Goal: Transaction & Acquisition: Purchase product/service

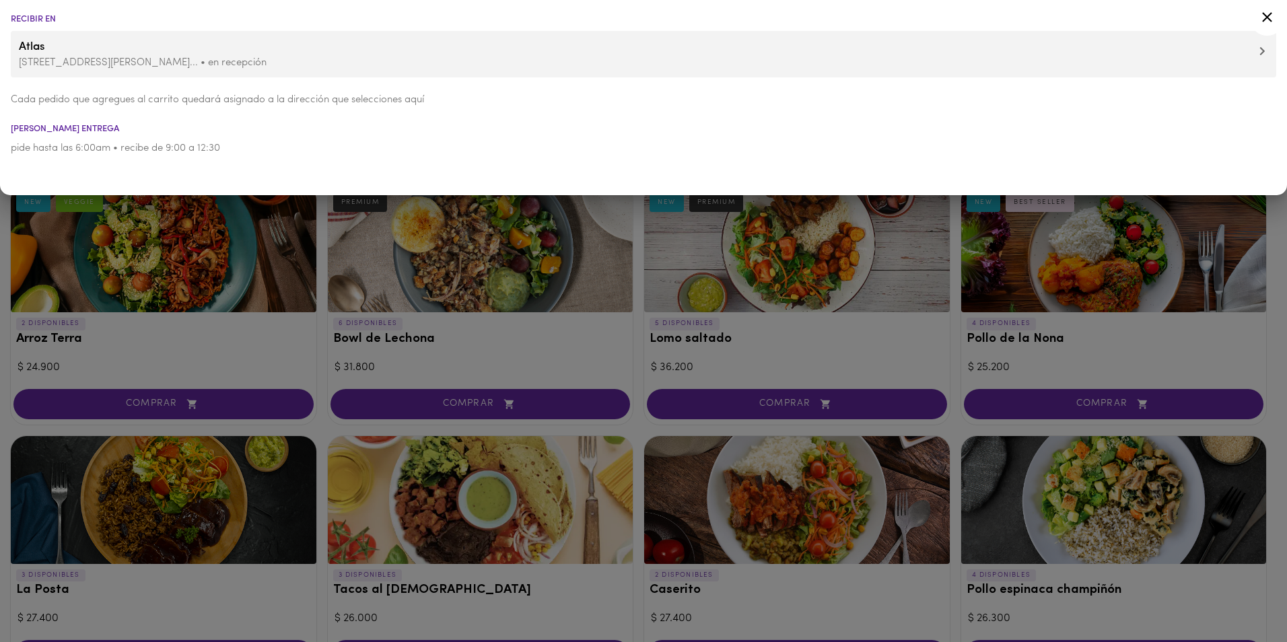
click at [1267, 13] on icon at bounding box center [1266, 17] width 17 height 17
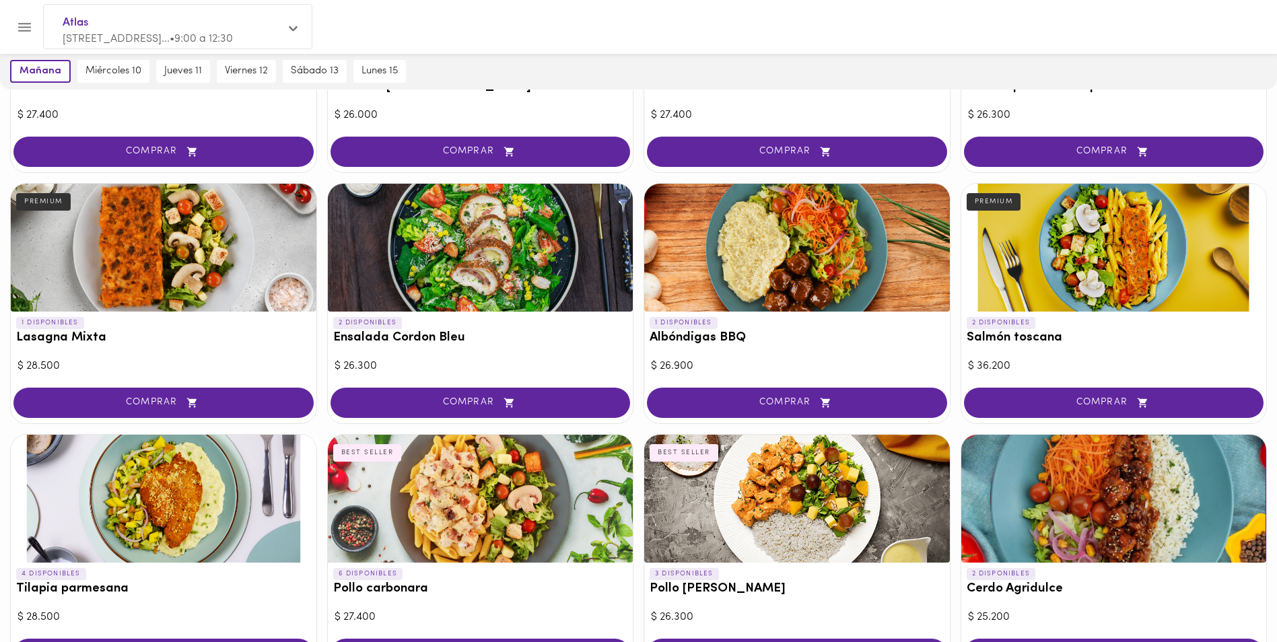
scroll to position [538, 0]
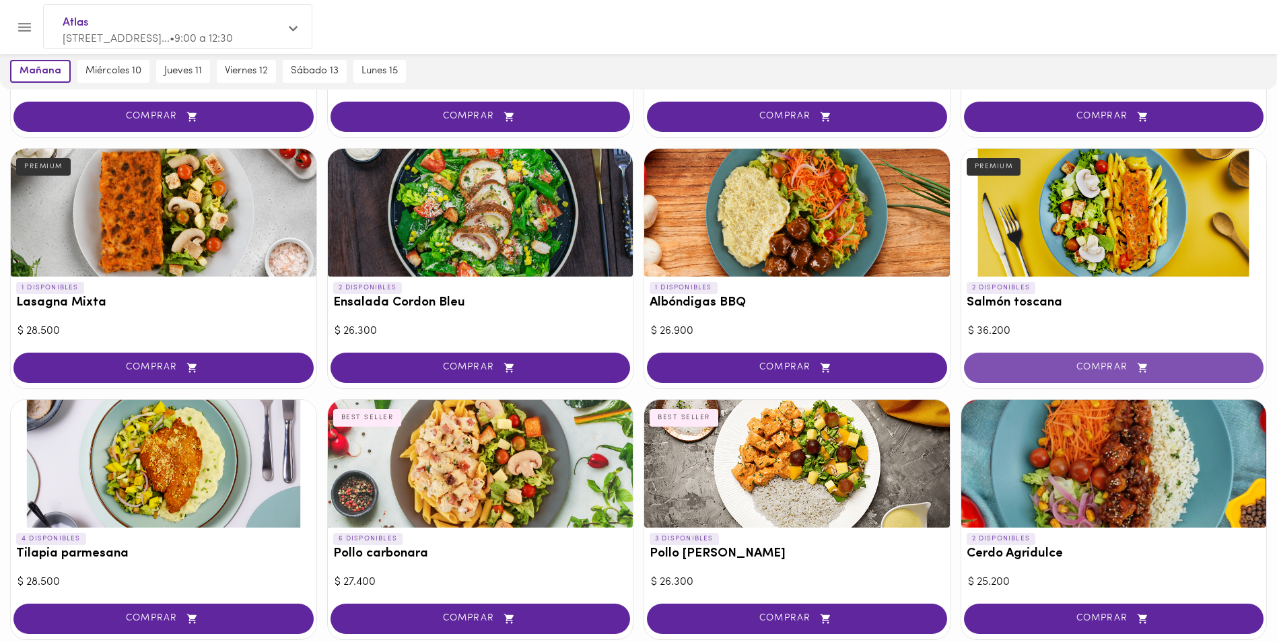
click at [1117, 366] on span "COMPRAR" at bounding box center [1114, 367] width 266 height 11
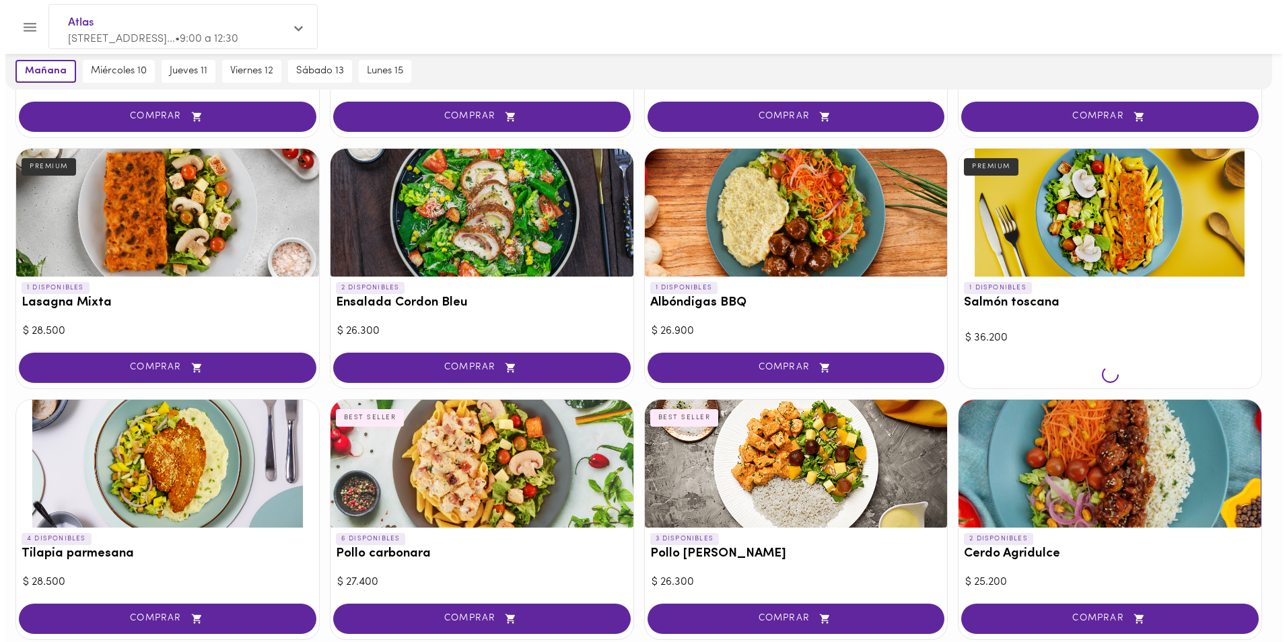
scroll to position [539, 0]
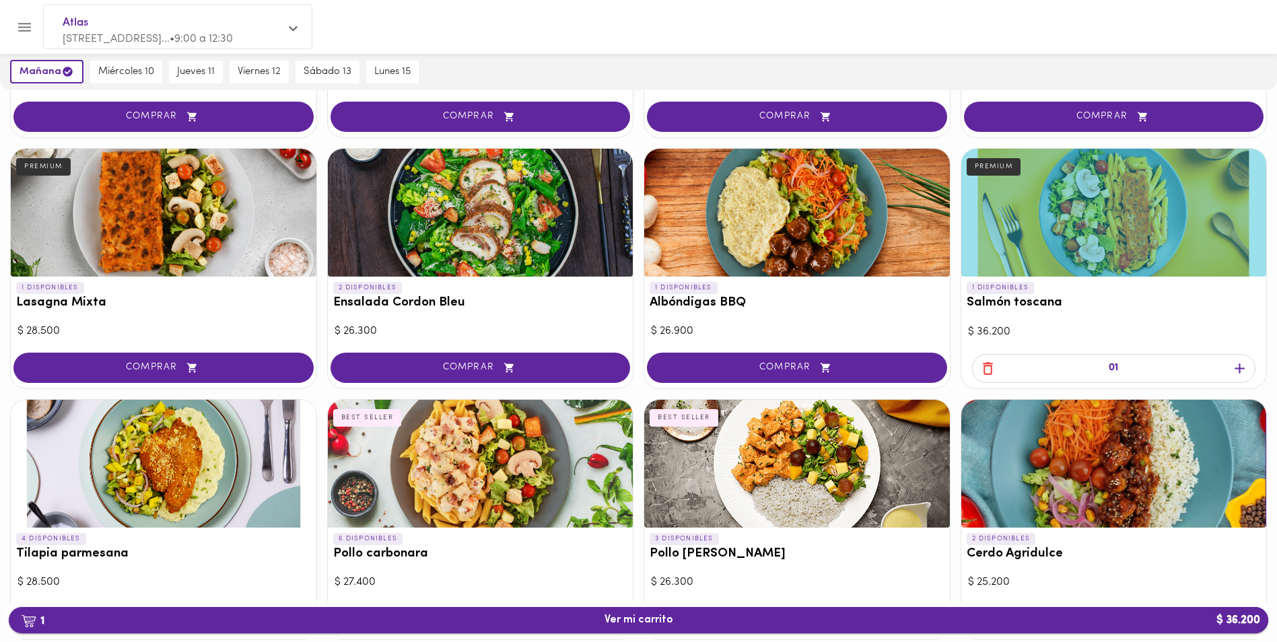
click at [637, 625] on span "1 Ver mi carrito $ 36.200" at bounding box center [638, 620] width 69 height 13
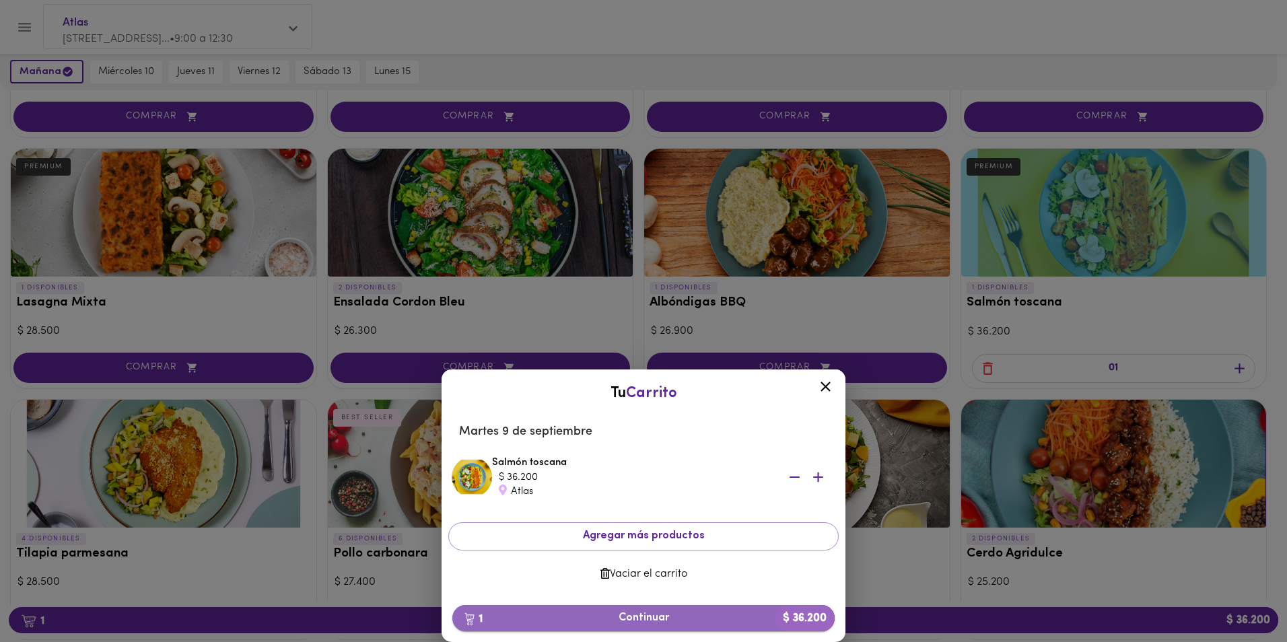
click at [647, 614] on span "1 Continuar $ 36.200" at bounding box center [643, 618] width 361 height 13
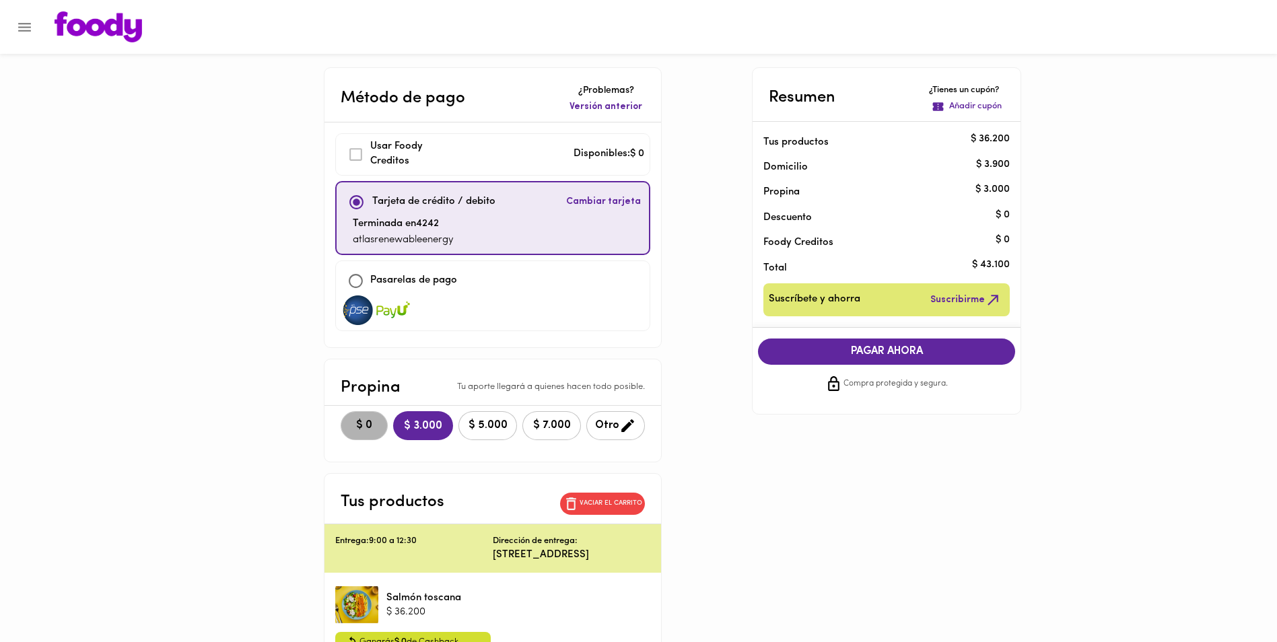
click at [349, 424] on span "$ 0" at bounding box center [364, 425] width 30 height 13
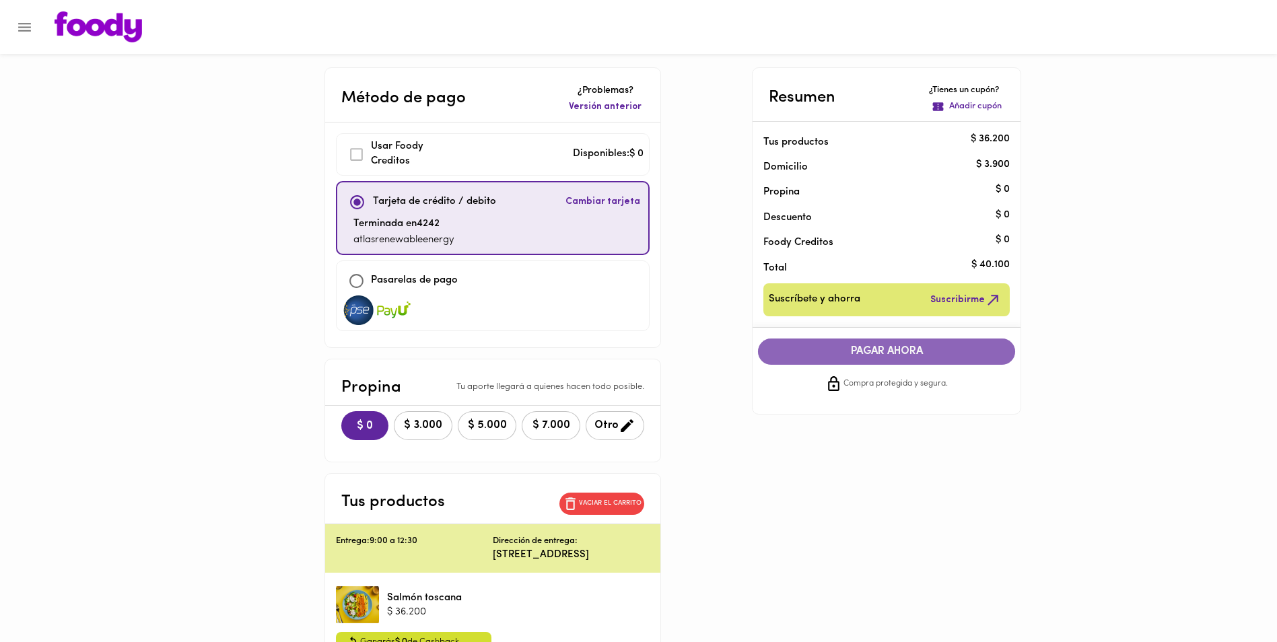
click at [880, 354] on span "PAGAR AHORA" at bounding box center [886, 351] width 230 height 13
